Goal: Information Seeking & Learning: Learn about a topic

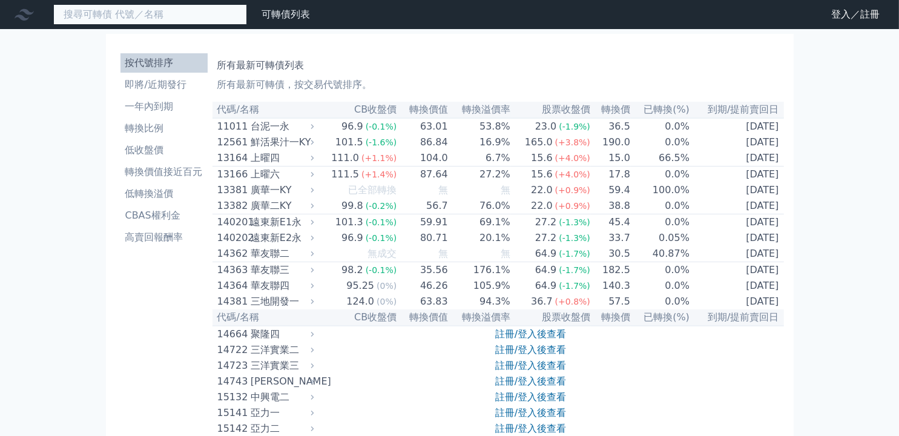
click at [164, 16] on input at bounding box center [150, 14] width 194 height 21
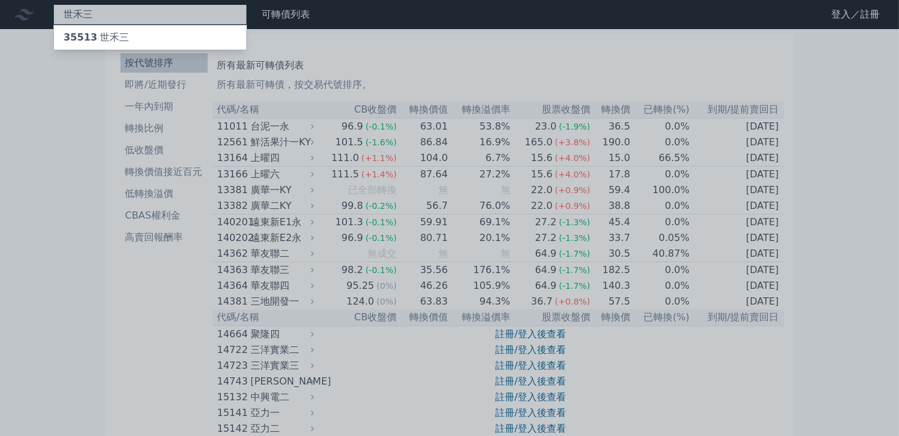
type input "世禾三"
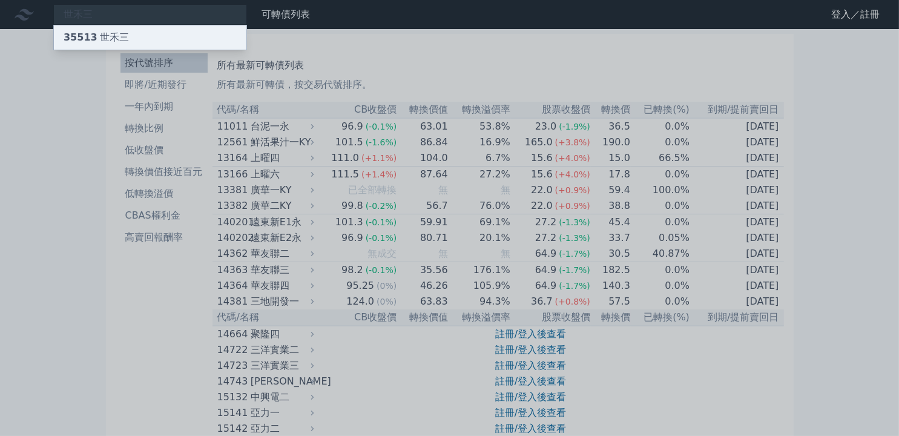
click at [156, 31] on div "35513 世禾三" at bounding box center [150, 37] width 192 height 24
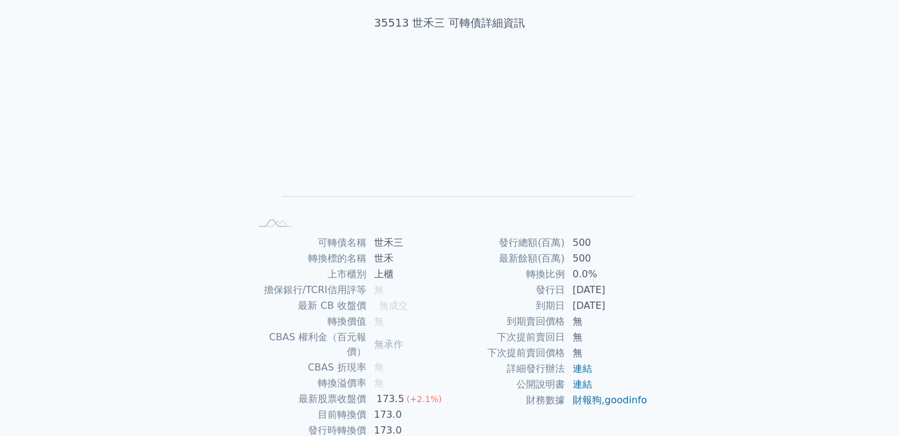
scroll to position [124, 0]
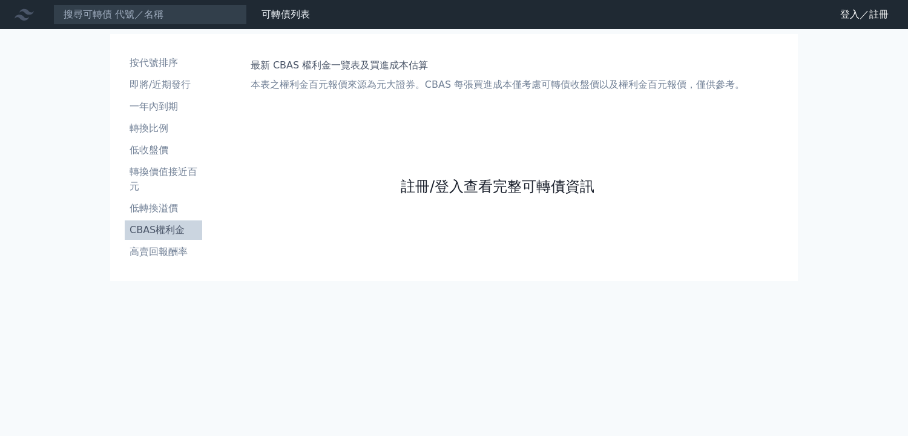
click at [458, 189] on link "註冊/登入查看完整可轉債資訊" at bounding box center [498, 186] width 194 height 19
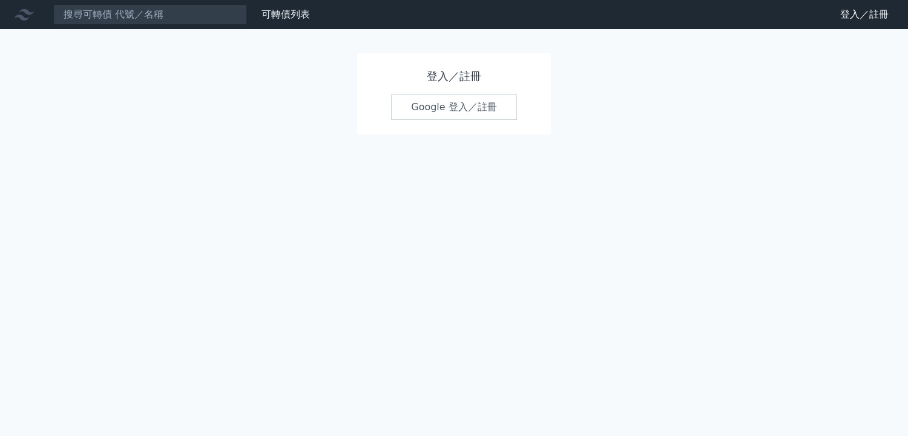
click at [448, 109] on link "Google 登入／註冊" at bounding box center [454, 106] width 126 height 25
click at [861, 16] on link "登入／註冊" at bounding box center [864, 14] width 68 height 19
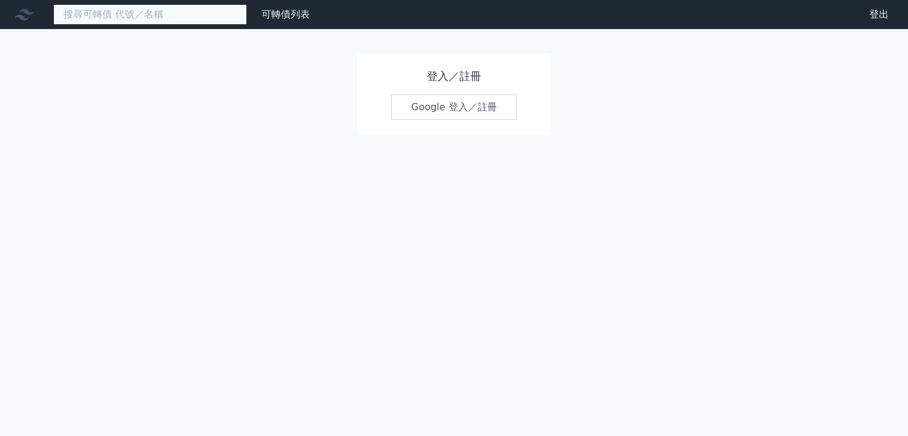
click at [141, 11] on input at bounding box center [150, 14] width 194 height 21
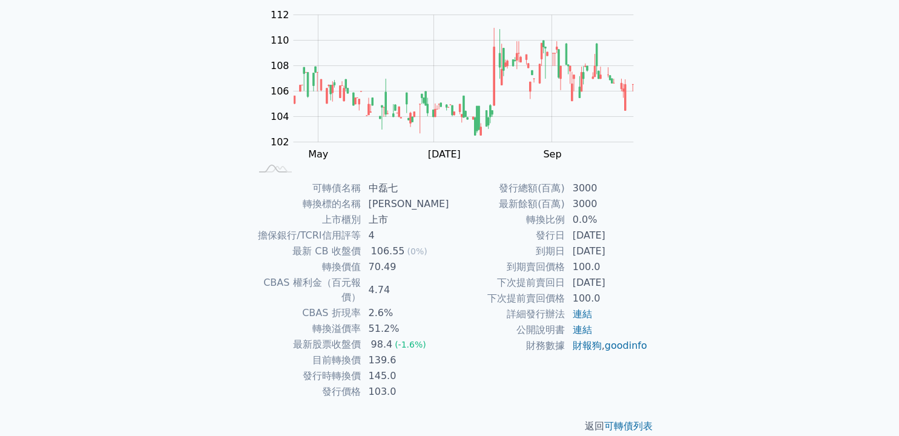
scroll to position [124, 0]
drag, startPoint x: 577, startPoint y: 251, endPoint x: 634, endPoint y: 249, distance: 57.5
click at [634, 249] on td "2028-12-06" at bounding box center [606, 249] width 83 height 16
click at [667, 266] on div "可轉債列表 › 53887 中磊七 53887 中磊七 可轉債詳細資訊 Zoom Out 102 98 100 102 104 106 108 110 112…" at bounding box center [449, 178] width 465 height 546
drag, startPoint x: 375, startPoint y: 343, endPoint x: 396, endPoint y: 343, distance: 21.8
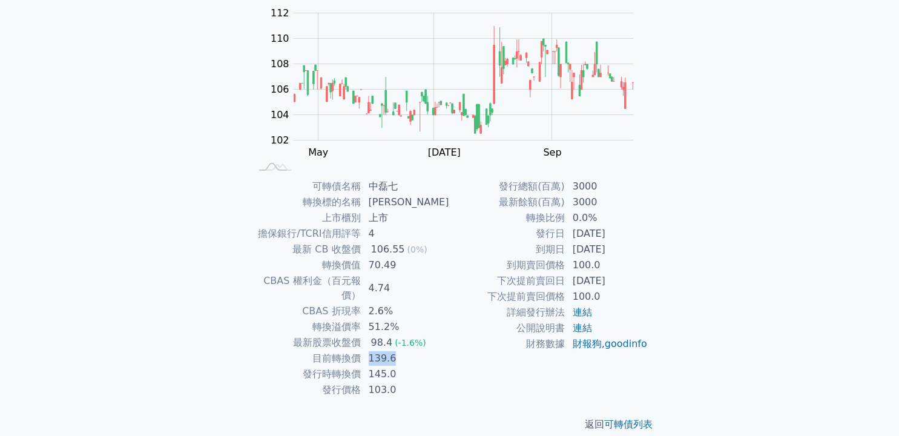
click at [396, 350] on td "139.6" at bounding box center [405, 358] width 88 height 16
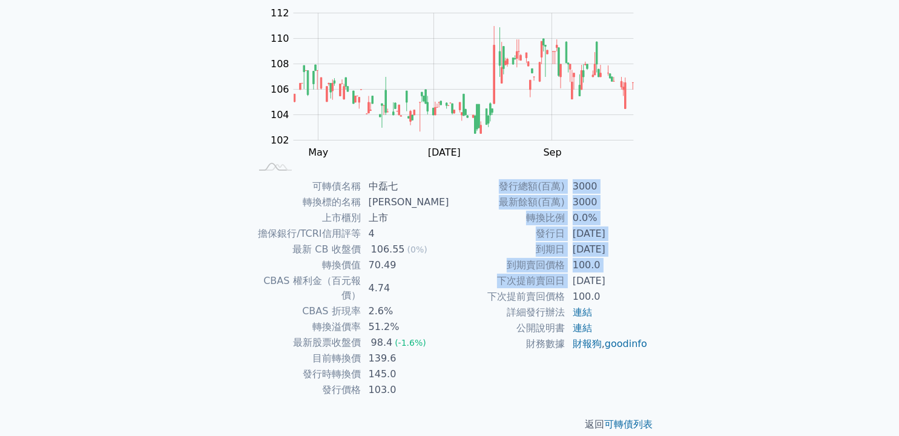
drag, startPoint x: 573, startPoint y: 280, endPoint x: 654, endPoint y: 279, distance: 80.5
click at [654, 279] on div "可轉債名稱 中磊七 轉換標的名稱 中磊 上市櫃別 上市 擔保銀行/TCRI信用評等 4 最新 CB 收盤價 106.55 (0%) 轉換價值 70.49 CB…" at bounding box center [450, 288] width 426 height 219
click at [652, 279] on div "可轉債名稱 中磊七 轉換標的名稱 中磊 上市櫃別 上市 擔保銀行/TCRI信用評等 4 最新 CB 收盤價 106.55 (0%) 轉換價值 70.49 CB…" at bounding box center [450, 288] width 426 height 219
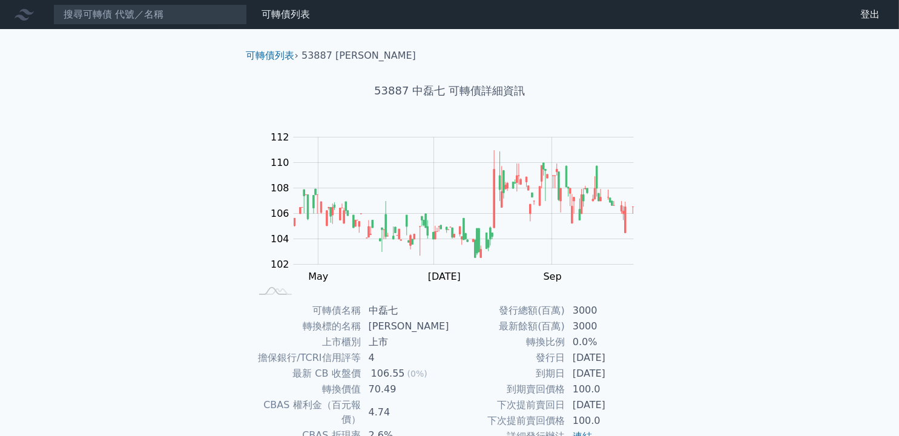
scroll to position [0, 0]
click at [103, 16] on input at bounding box center [150, 14] width 194 height 21
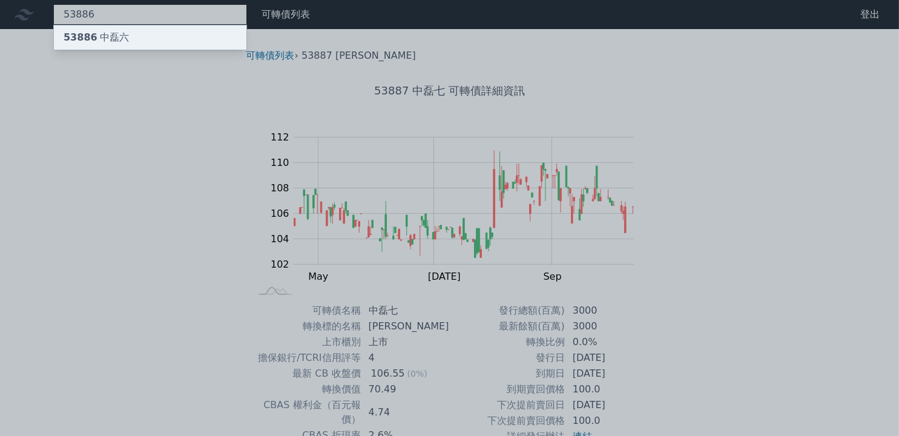
type input "53886"
click at [126, 30] on div "53886 中磊六" at bounding box center [150, 37] width 192 height 24
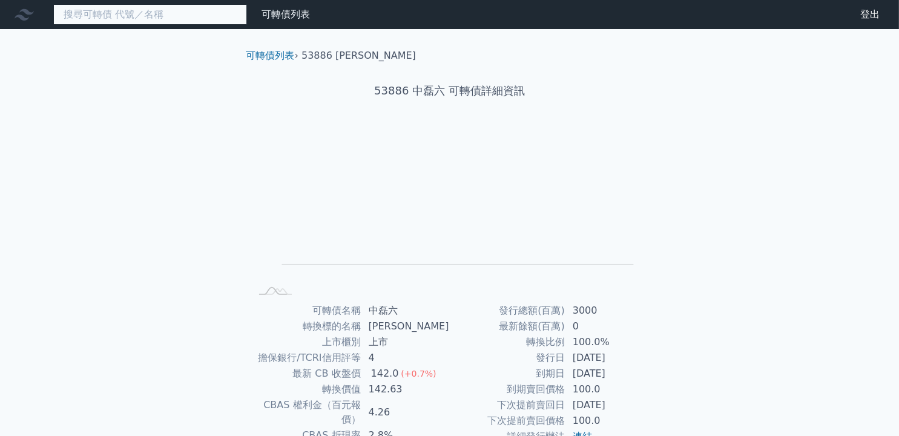
click at [151, 14] on input at bounding box center [150, 14] width 194 height 21
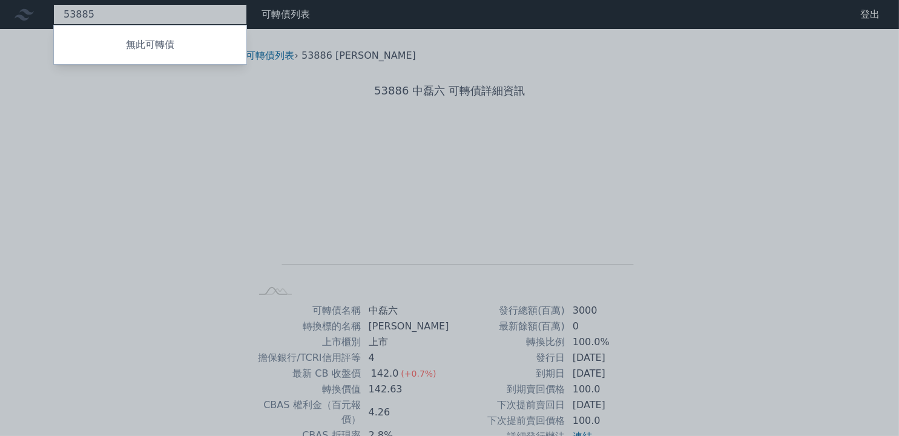
type input "5388"
